Goal: Task Accomplishment & Management: Complete application form

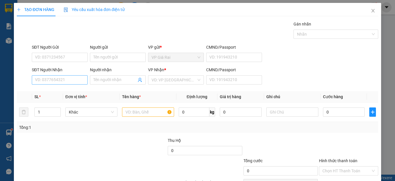
click at [55, 79] on input "SĐT Người Nhận" at bounding box center [60, 79] width 56 height 9
type input "0917462616"
click at [50, 90] on div "0917462616 - huệ" at bounding box center [59, 91] width 48 height 6
type input "huệ"
type input "150.000"
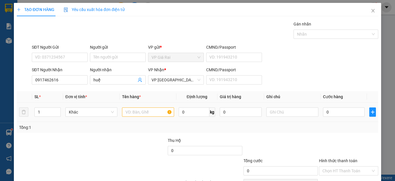
type input "150.000"
type input "0917462616"
click at [150, 114] on input "1 tu lạnh" at bounding box center [148, 111] width 52 height 9
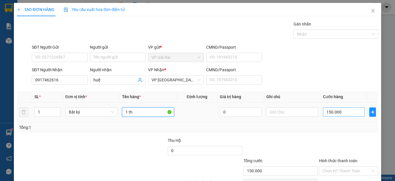
type input "1 th"
click at [332, 114] on input "150.000" at bounding box center [344, 111] width 42 height 9
type input "3"
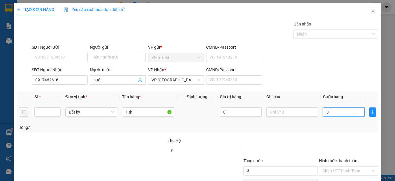
type input "30"
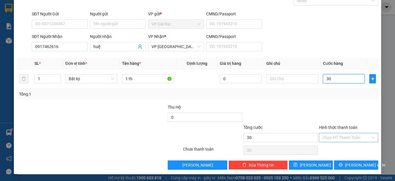
type input "30"
type input "30.000"
drag, startPoint x: 338, startPoint y: 138, endPoint x: 338, endPoint y: 143, distance: 5.2
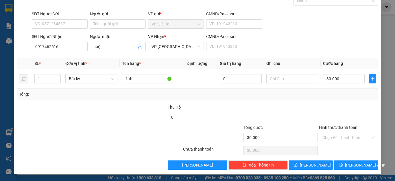
click at [338, 140] on input "Hình thức thanh toán" at bounding box center [346, 137] width 48 height 9
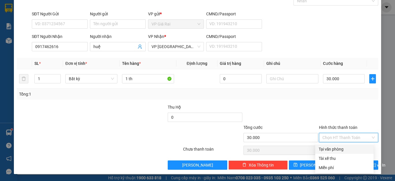
click at [337, 153] on div "Tại văn phòng" at bounding box center [344, 148] width 58 height 9
type input "0"
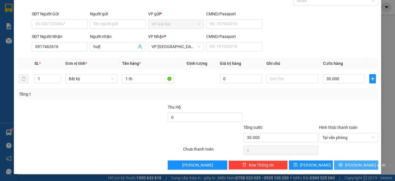
click at [347, 163] on span "[PERSON_NAME] và In" at bounding box center [365, 164] width 40 height 6
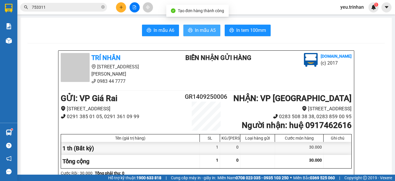
click at [188, 31] on icon "printer" at bounding box center [190, 30] width 5 height 5
